Goal: Information Seeking & Learning: Learn about a topic

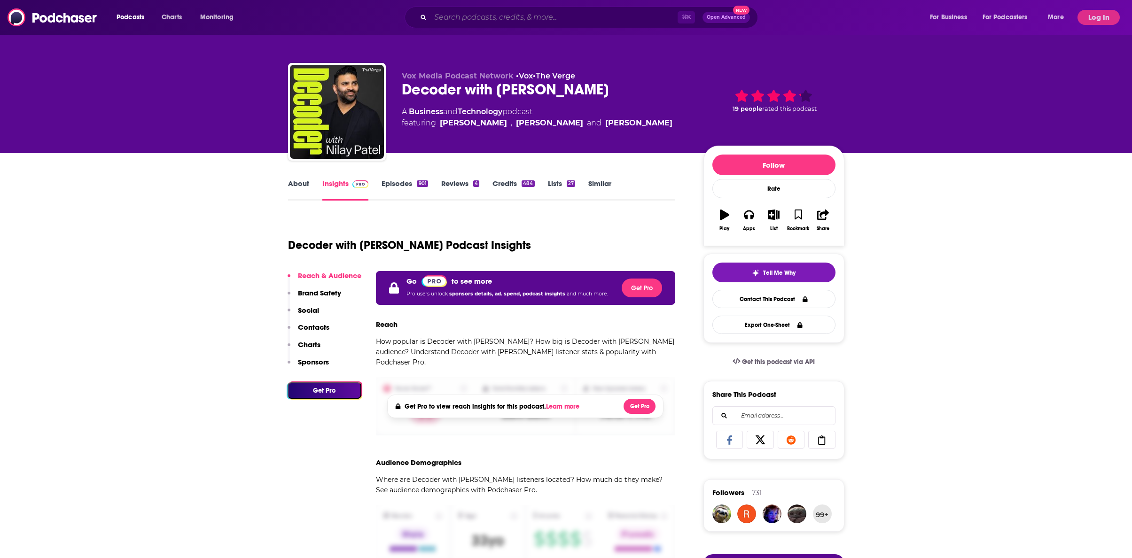
click at [482, 18] on input "Search podcasts, credits, & more..." at bounding box center [553, 17] width 247 height 15
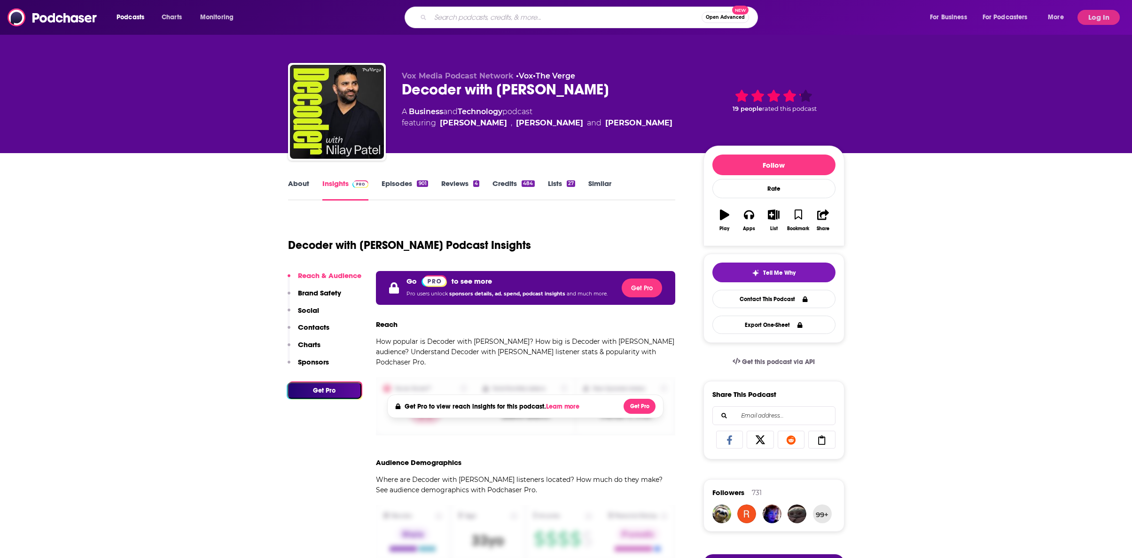
paste input "CISO Tradecraft"
type input "CISO Tradecraft"
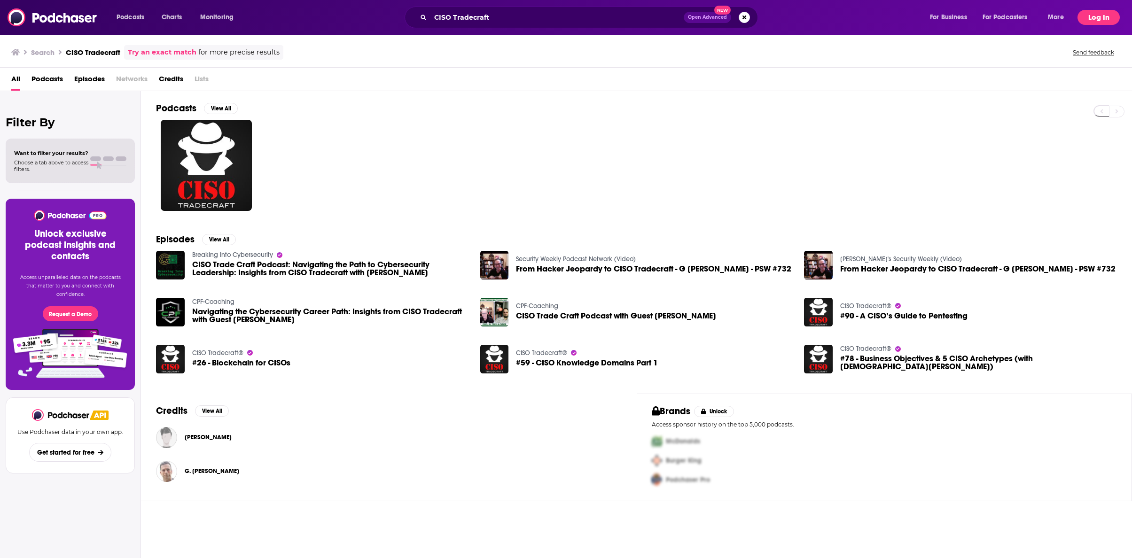
click at [1101, 18] on button "Log In" at bounding box center [1098, 17] width 42 height 15
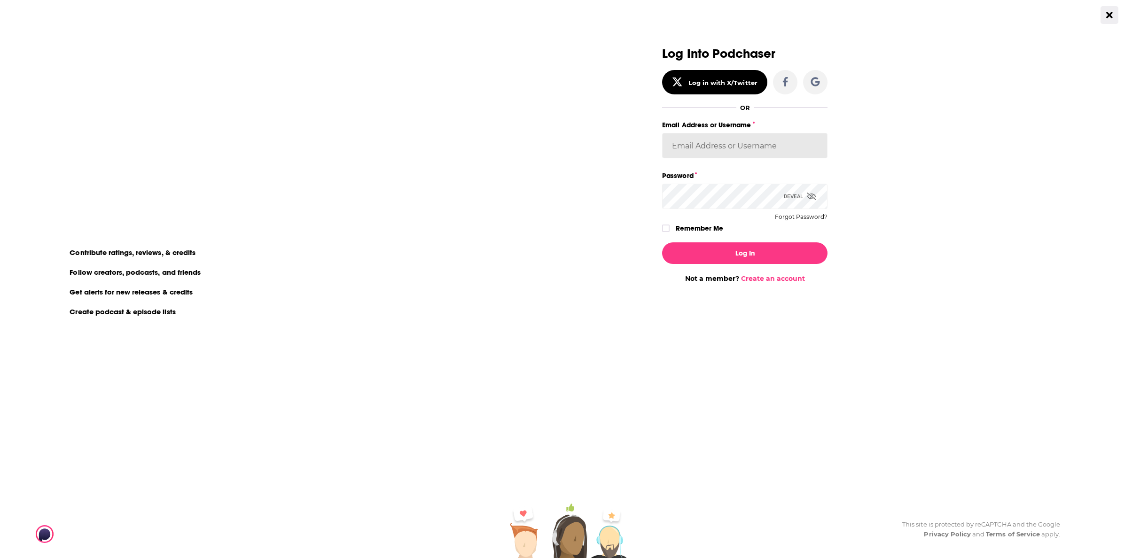
type input "[PERSON_NAME][EMAIL_ADDRESS][DOMAIN_NAME]"
click at [750, 250] on button "Log In" at bounding box center [744, 253] width 165 height 22
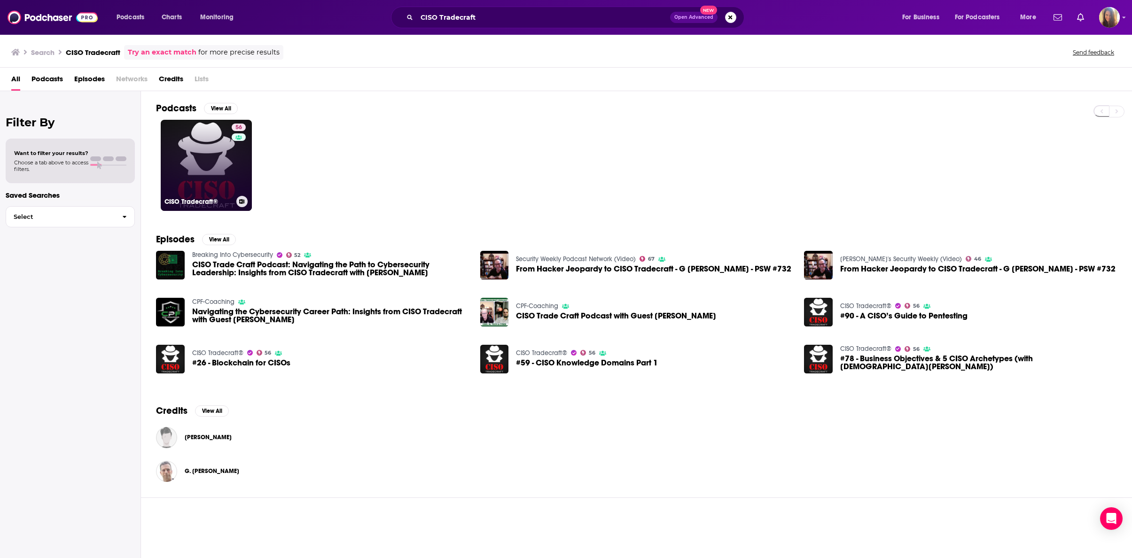
click at [224, 173] on link "56 CISO Tradecraft®" at bounding box center [206, 165] width 91 height 91
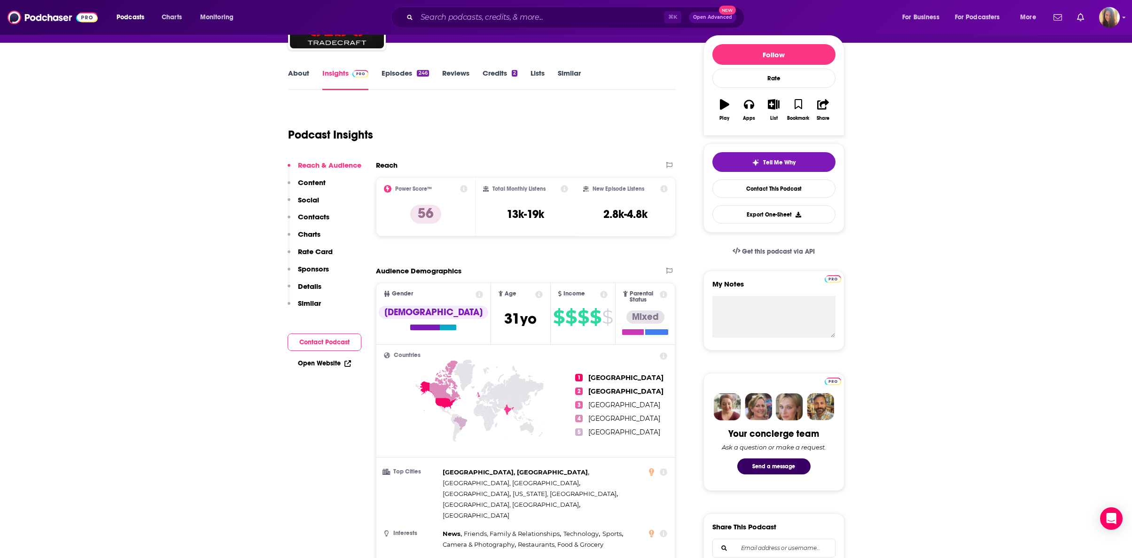
scroll to position [112, 0]
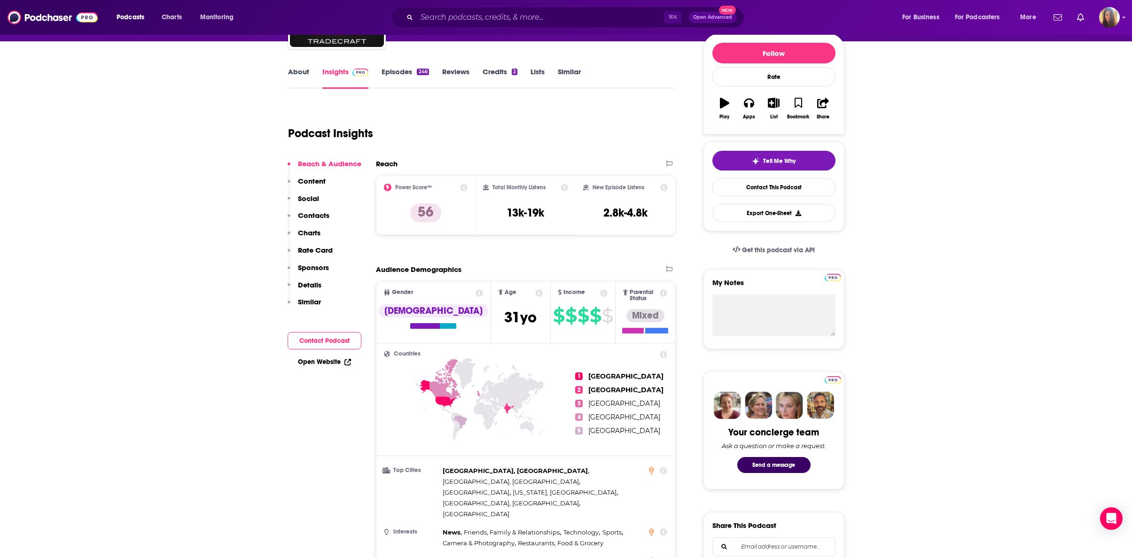
click at [319, 217] on p "Contacts" at bounding box center [313, 215] width 31 height 9
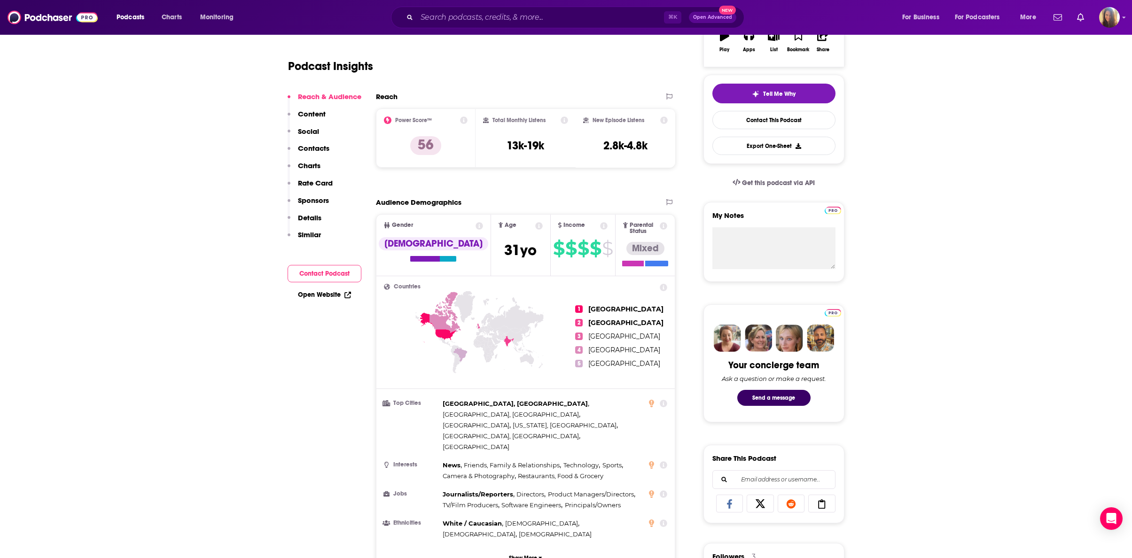
scroll to position [0, 0]
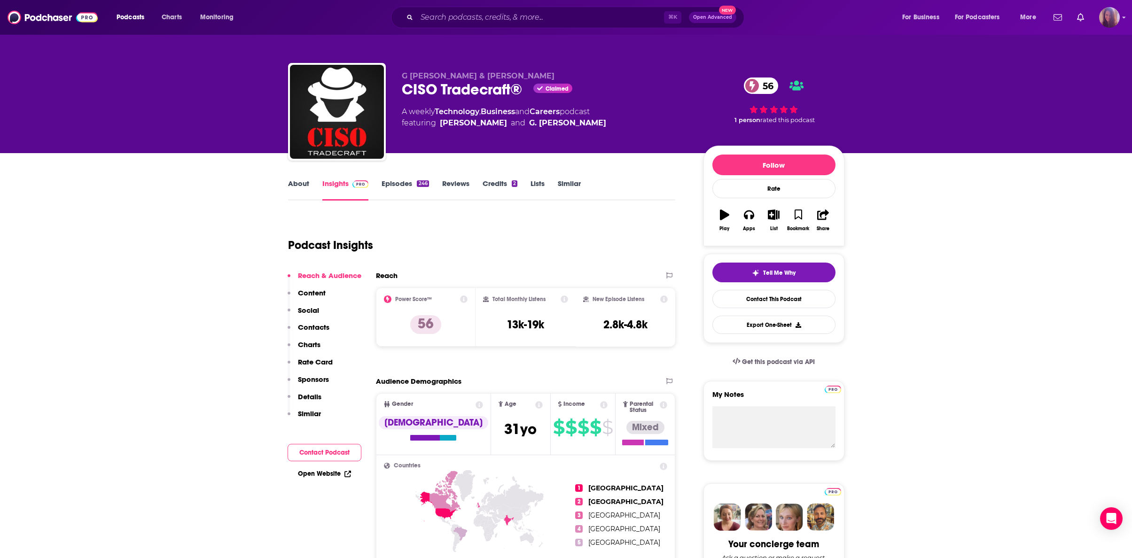
click at [1111, 17] on img "Logged in as AHartman333" at bounding box center [1109, 17] width 21 height 21
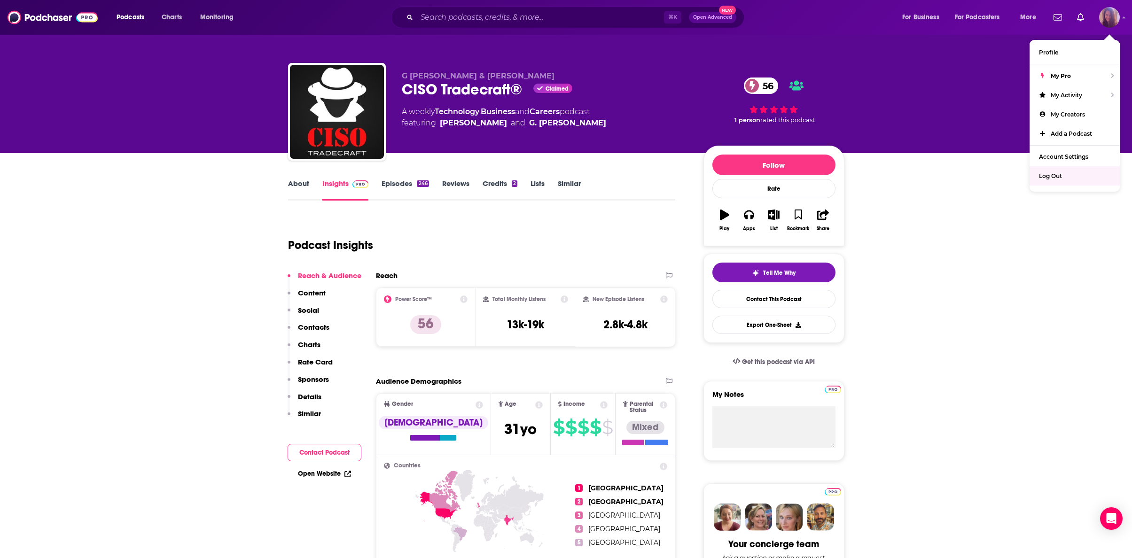
click at [1074, 174] on div "Log Out" at bounding box center [1074, 175] width 90 height 19
